Goal: Information Seeking & Learning: Learn about a topic

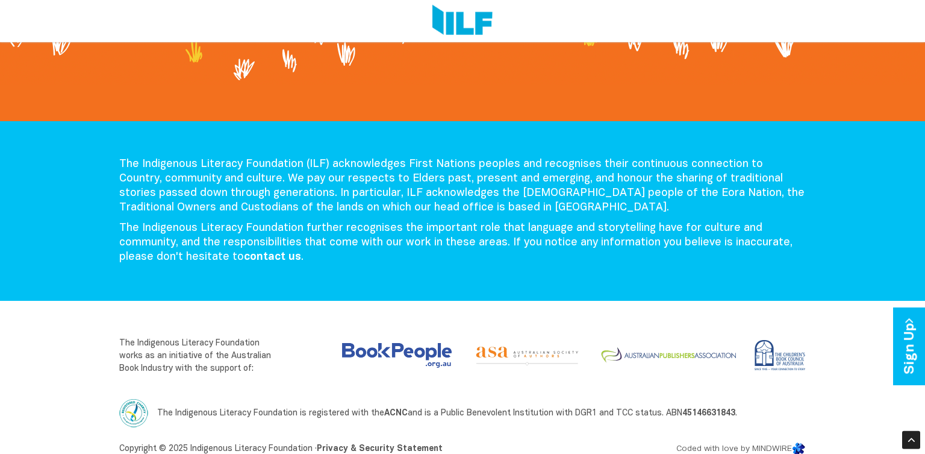
scroll to position [2008, 0]
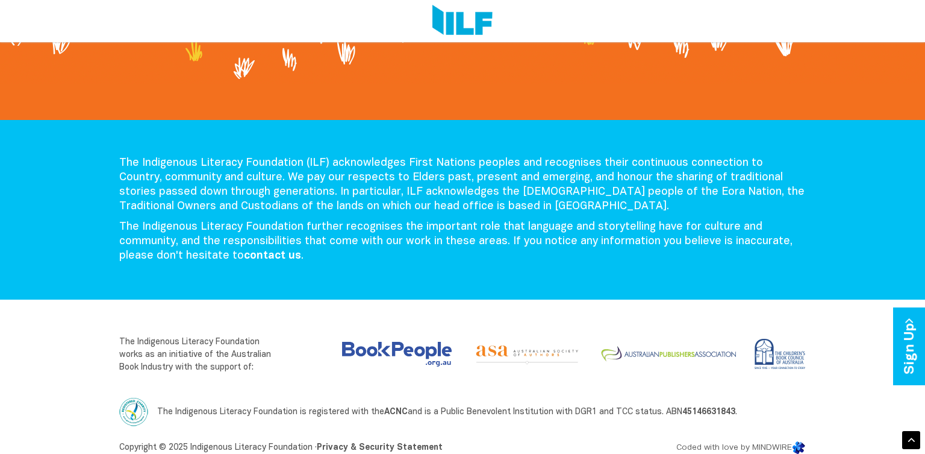
click at [906, 434] on div at bounding box center [911, 440] width 18 height 18
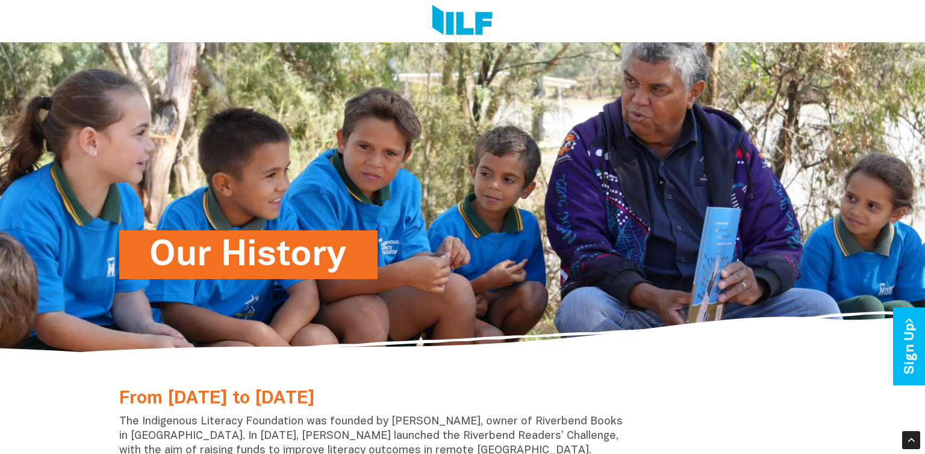
scroll to position [0, 0]
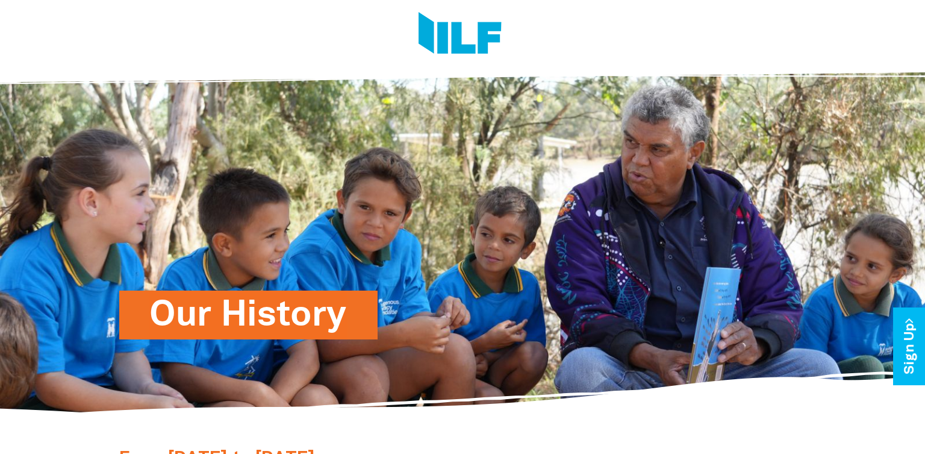
click at [184, 270] on div "Our History" at bounding box center [462, 236] width 705 height 359
